Goal: Information Seeking & Learning: Learn about a topic

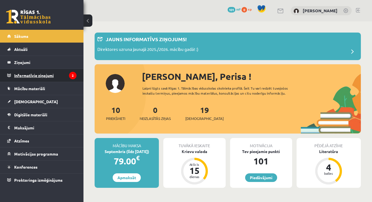
click at [61, 77] on legend "Informatīvie ziņojumi 2" at bounding box center [45, 75] width 62 height 13
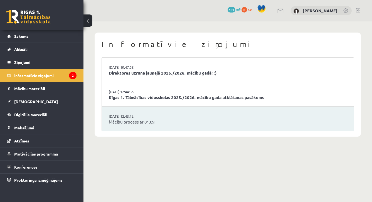
click at [125, 119] on link "Mācību process ar 01.09." at bounding box center [228, 122] width 238 height 6
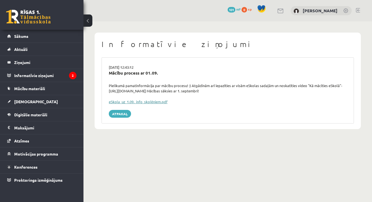
click at [133, 101] on link "eSkola_uz_1.09._info_skolēniem.pdf" at bounding box center [138, 101] width 59 height 5
click at [116, 113] on link "Atpakaļ" at bounding box center [120, 114] width 22 height 8
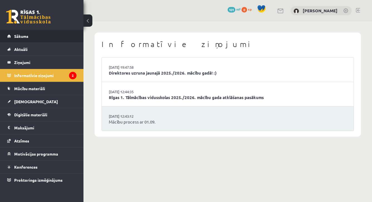
click at [78, 37] on li "Sākums" at bounding box center [42, 36] width 84 height 13
click at [58, 38] on link "Sākums" at bounding box center [41, 36] width 69 height 13
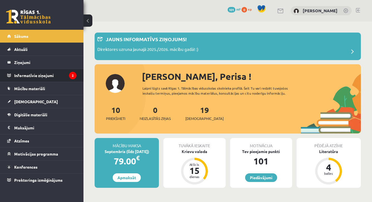
click at [78, 77] on li "Informatīvie ziņojumi 2" at bounding box center [42, 75] width 84 height 13
click at [59, 77] on legend "Informatīvie ziņojumi 2" at bounding box center [45, 75] width 62 height 13
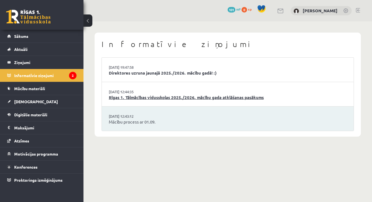
click at [135, 99] on link "Rīgas 1. Tālmācības vidusskolas 2025./2026. mācību gada atklāšanas pasākums" at bounding box center [228, 97] width 238 height 6
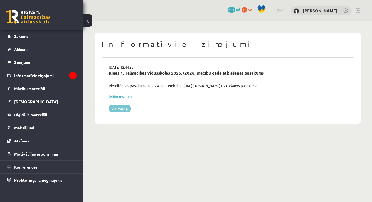
click at [127, 106] on link "Atpakaļ" at bounding box center [120, 109] width 22 height 8
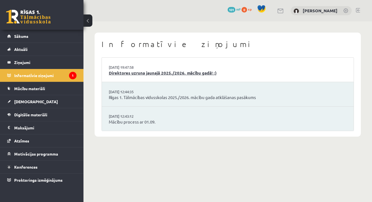
click at [140, 75] on link "Direktores uzruna jaunajā 2025./2026. mācību gadā! :)" at bounding box center [228, 73] width 238 height 6
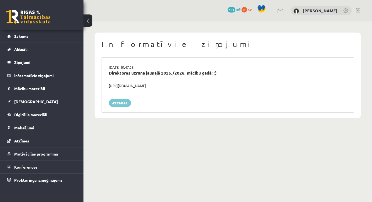
click at [124, 101] on link "Atpakaļ" at bounding box center [120, 103] width 22 height 8
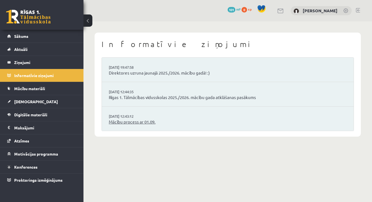
click at [131, 121] on link "Mācību process ar 01.09." at bounding box center [228, 122] width 238 height 6
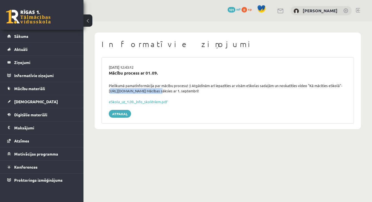
drag, startPoint x: 109, startPoint y: 90, endPoint x: 159, endPoint y: 91, distance: 49.9
click at [159, 91] on div "Pielikumā pamatinformācija par mācību procesu! :) Atgādinām arī iepazīties ar v…" at bounding box center [228, 88] width 247 height 11
drag, startPoint x: 109, startPoint y: 90, endPoint x: 160, endPoint y: 90, distance: 50.4
click at [160, 90] on div "Pielikumā pamatinformācija par mācību procesu! :) Atgādinām arī iepazīties ar v…" at bounding box center [228, 88] width 247 height 11
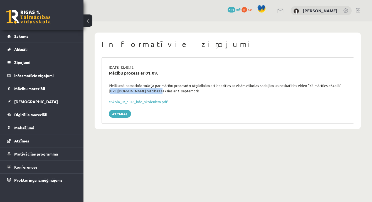
click at [150, 89] on div "Pielikumā pamatinformācija par mācību procesu! :) Atgādinām arī iepazīties ar v…" at bounding box center [228, 88] width 247 height 11
drag, startPoint x: 159, startPoint y: 90, endPoint x: 109, endPoint y: 89, distance: 50.7
click at [109, 89] on div "Pielikumā pamatinformācija par mācību procesu! :) Atgādinām arī iepazīties ar v…" at bounding box center [228, 88] width 247 height 11
click at [125, 90] on div "Pielikumā pamatinformācija par mācību procesu! :) Atgādinām arī iepazīties ar v…" at bounding box center [228, 88] width 247 height 11
drag, startPoint x: 110, startPoint y: 91, endPoint x: 160, endPoint y: 90, distance: 50.4
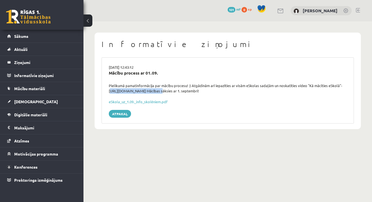
click at [160, 90] on div "Pielikumā pamatinformācija par mācību procesu! :) Atgādinām arī iepazīties ar v…" at bounding box center [228, 88] width 247 height 11
click at [150, 89] on div "Pielikumā pamatinformācija par mācību procesu! :) Atgādinām arī iepazīties ar v…" at bounding box center [228, 88] width 247 height 11
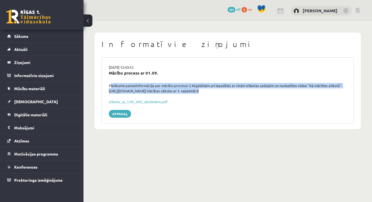
click at [150, 89] on div "Pielikumā pamatinformācija par mācību procesu! :) Atgādinām arī iepazīties ar v…" at bounding box center [228, 88] width 247 height 11
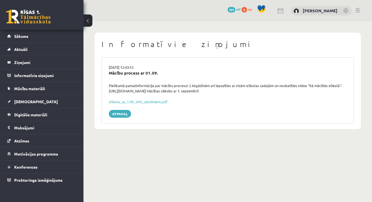
click at [150, 89] on div "Pielikumā pamatinformācija par mācību procesu! :) Atgādinām arī iepazīties ar v…" at bounding box center [228, 88] width 247 height 11
drag, startPoint x: 150, startPoint y: 89, endPoint x: 129, endPoint y: 91, distance: 20.6
click at [144, 89] on div "Pielikumā pamatinformācija par mācību procesu! :) Atgādinām arī iepazīties ar v…" at bounding box center [228, 88] width 247 height 11
drag, startPoint x: 109, startPoint y: 90, endPoint x: 159, endPoint y: 90, distance: 49.6
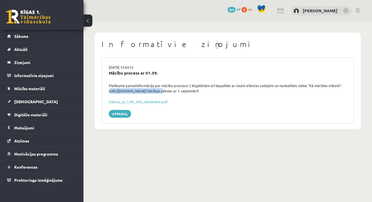
click at [159, 90] on div "Pielikumā pamatinformācija par mācību procesu! :) Atgādinām arī iepazīties ar v…" at bounding box center [228, 88] width 247 height 11
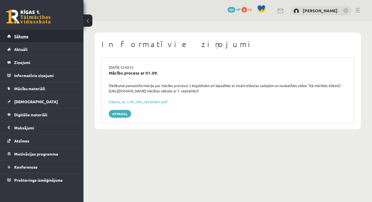
click at [66, 35] on link "Sākums" at bounding box center [41, 36] width 69 height 13
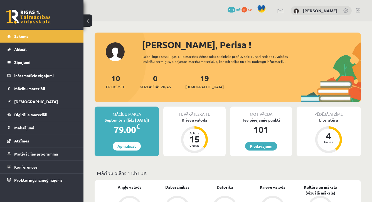
click at [267, 148] on link "Piedāvājumi" at bounding box center [261, 146] width 32 height 9
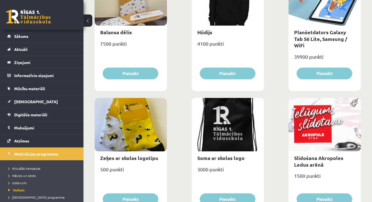
scroll to position [479, 0]
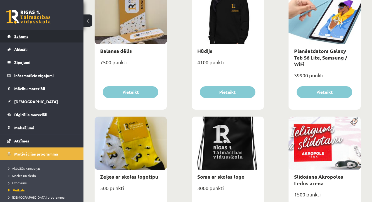
click at [49, 40] on link "Sākums" at bounding box center [41, 36] width 69 height 13
